Goal: Information Seeking & Learning: Learn about a topic

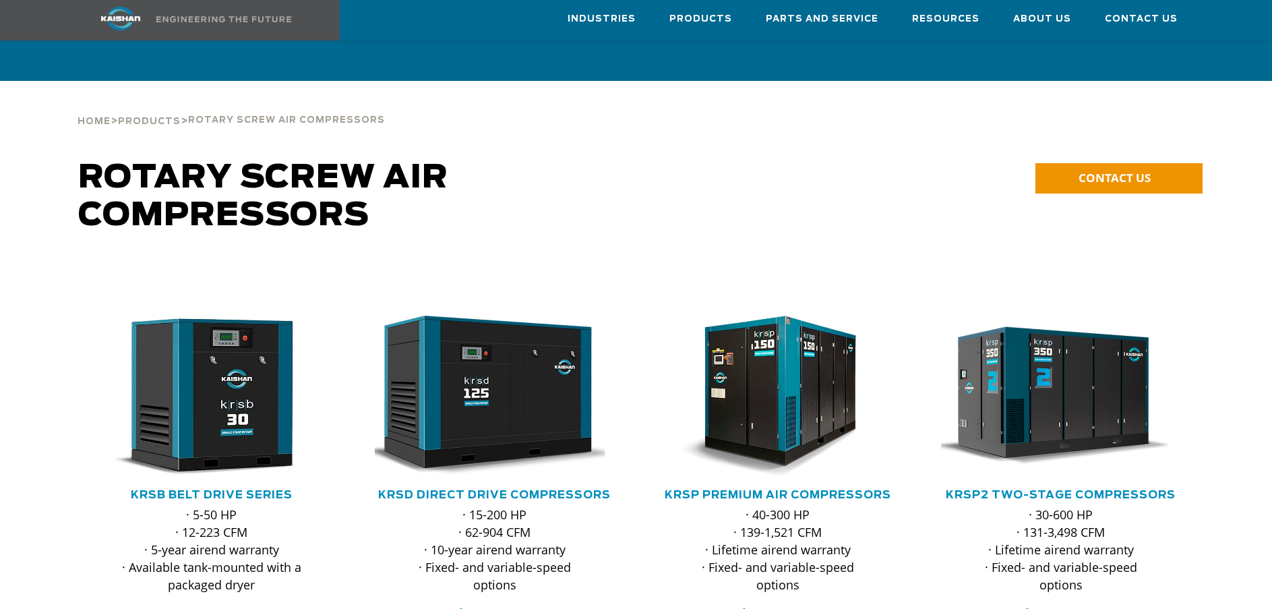
scroll to position [202, 0]
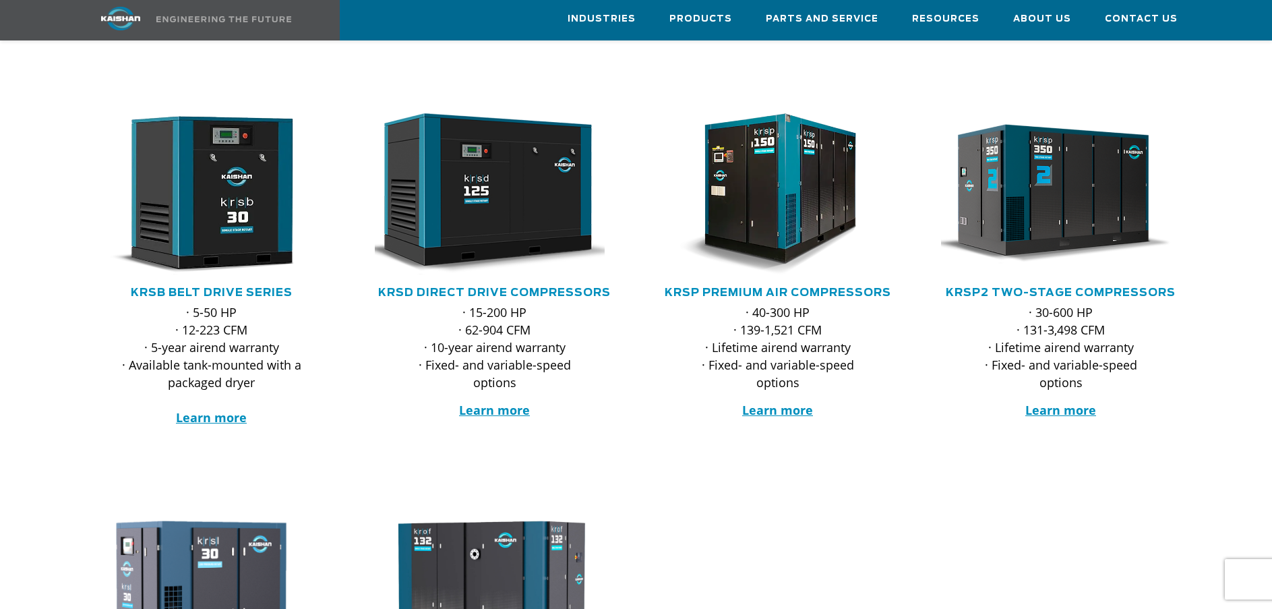
click at [506, 261] on div ".path{fill:none;stroke:#333;stroke-miterlimit:10;stroke-width:1.5px;}" at bounding box center [495, 199] width 256 height 172
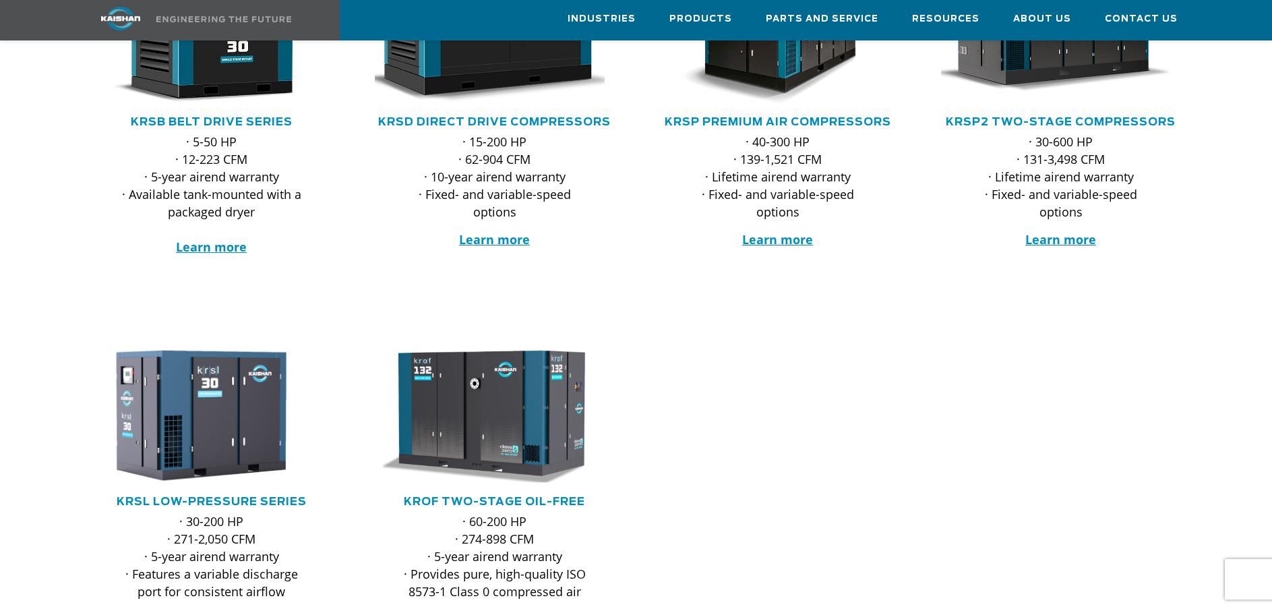
scroll to position [337, 0]
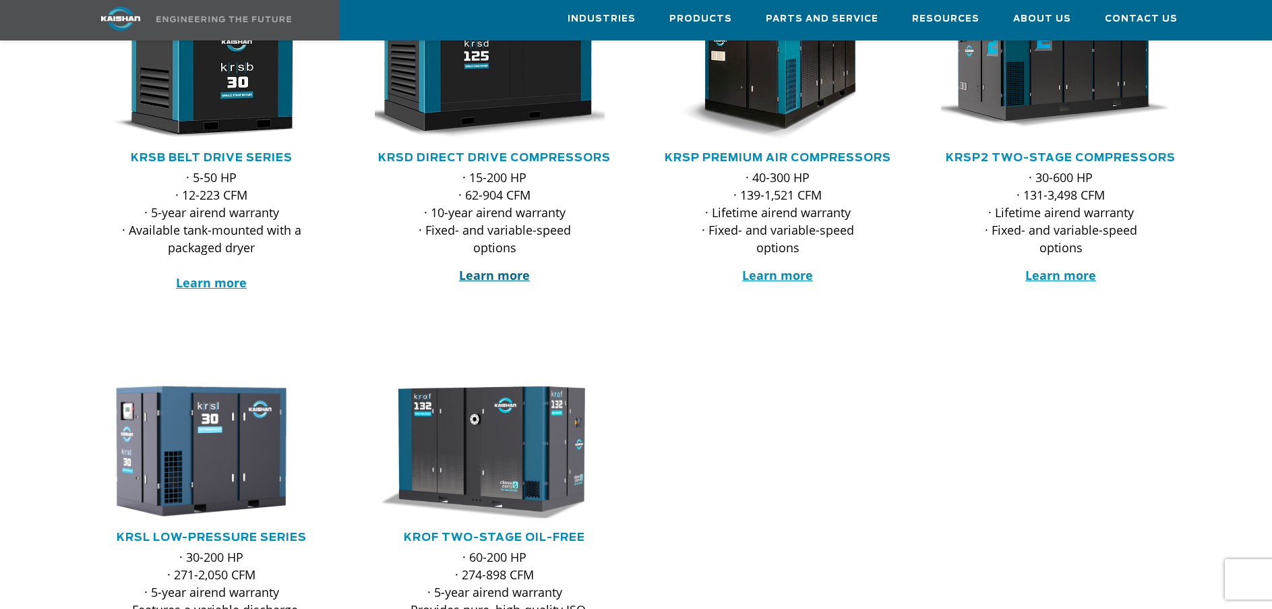
click at [502, 267] on strong "Learn more" at bounding box center [494, 275] width 71 height 16
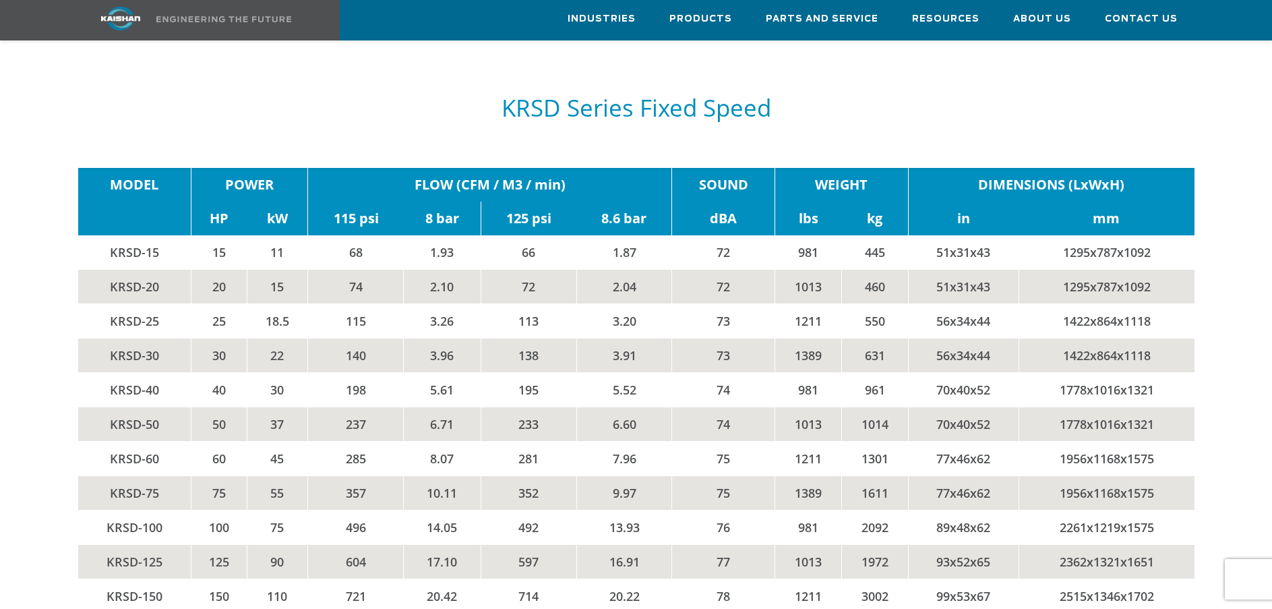
scroll to position [2293, 0]
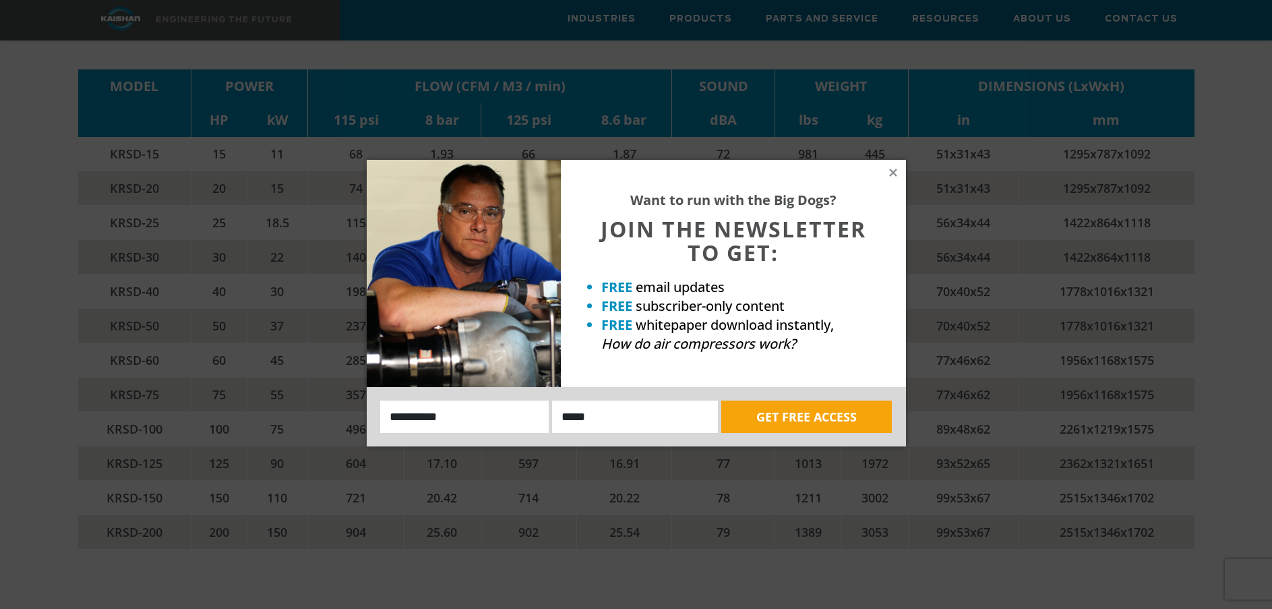
click at [884, 171] on div "Want to run with the Big Dogs? JOIN THE NEWSLETTER TO GET: FREE email updates F…" at bounding box center [733, 273] width 345 height 227
click at [893, 172] on icon at bounding box center [892, 172] width 7 height 7
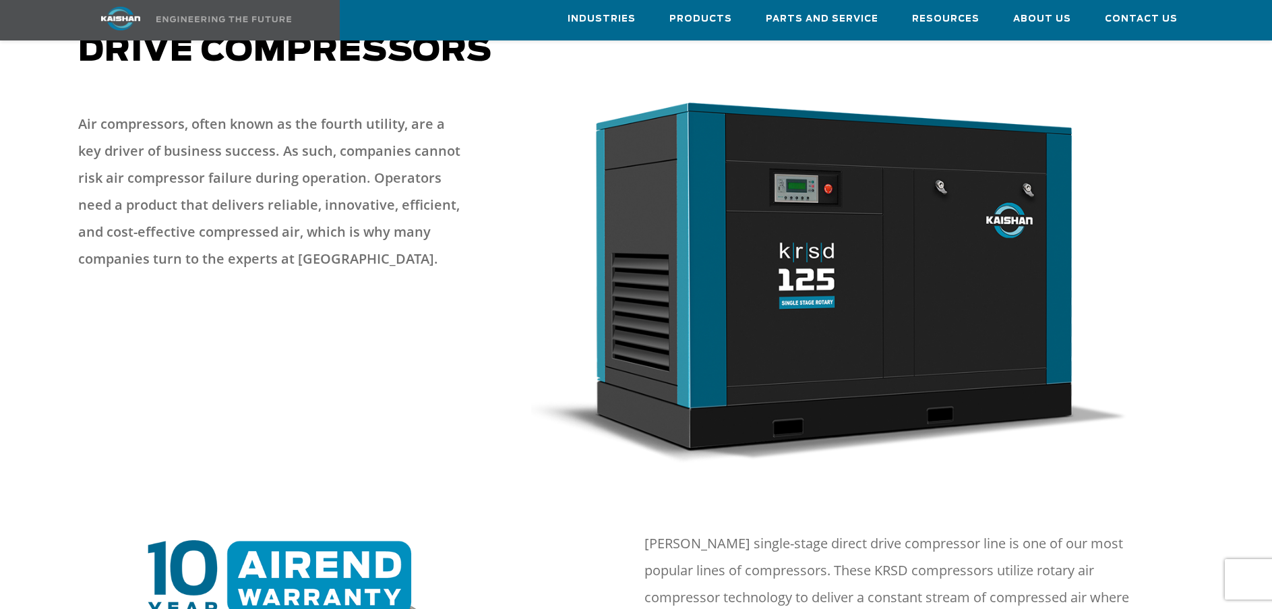
scroll to position [0, 0]
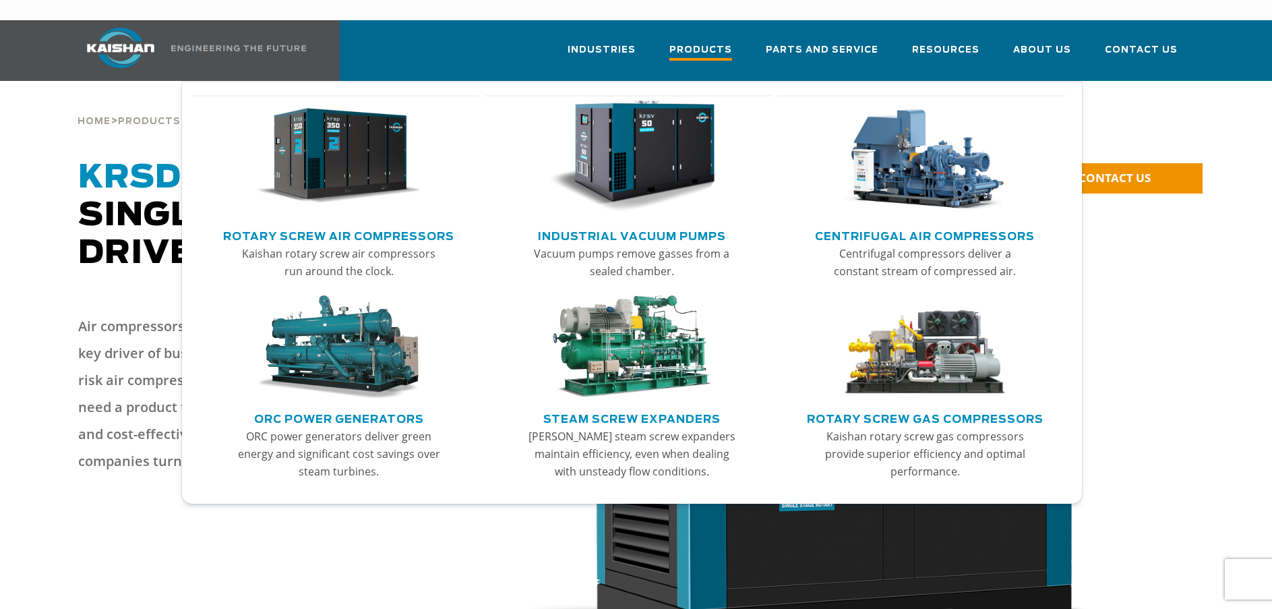
click at [721, 42] on span "Products" at bounding box center [701, 51] width 63 height 18
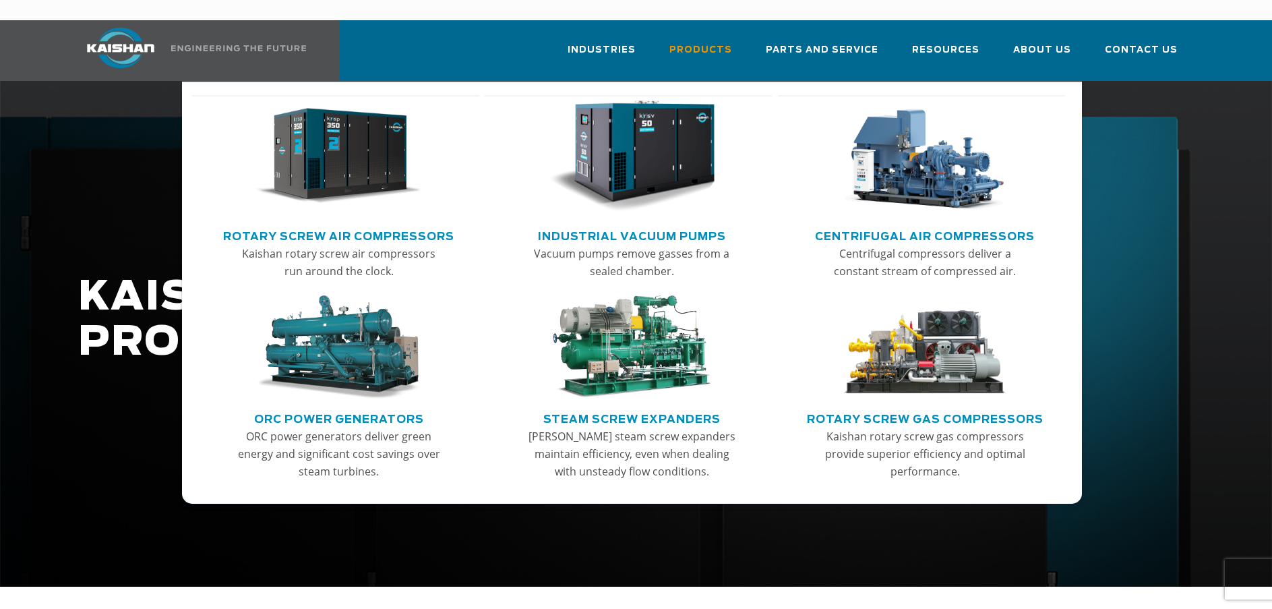
click at [298, 225] on link "Rotary Screw Air Compressors" at bounding box center [338, 235] width 231 height 20
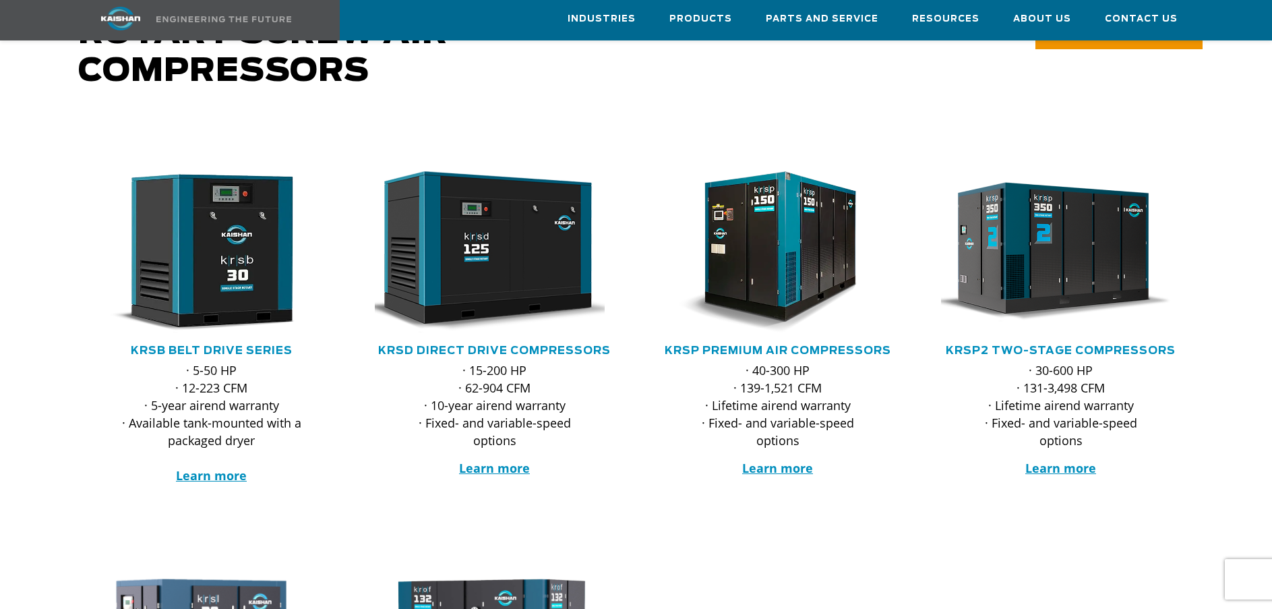
scroll to position [135, 0]
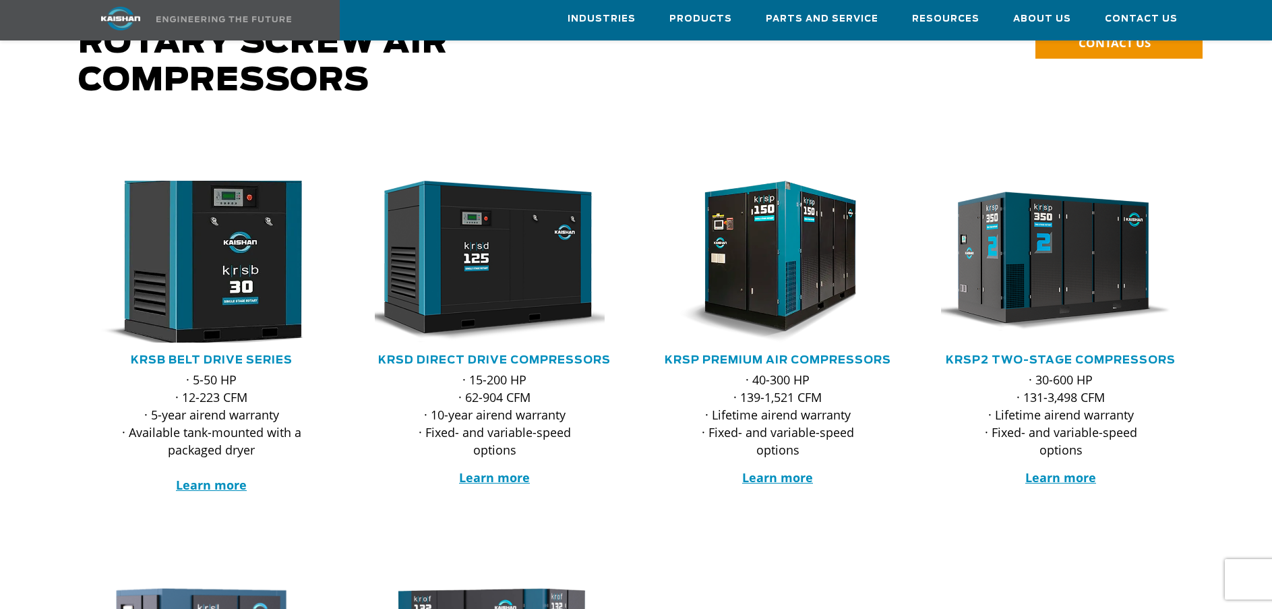
click at [231, 300] on img at bounding box center [201, 262] width 264 height 178
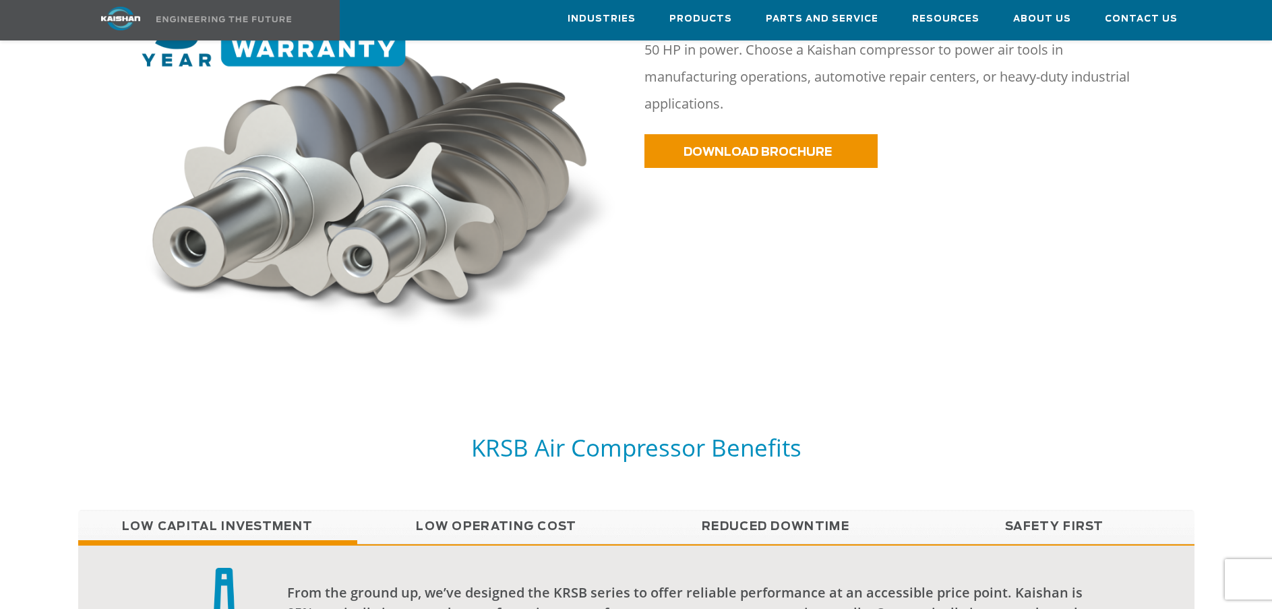
scroll to position [607, 0]
